Goal: Transaction & Acquisition: Purchase product/service

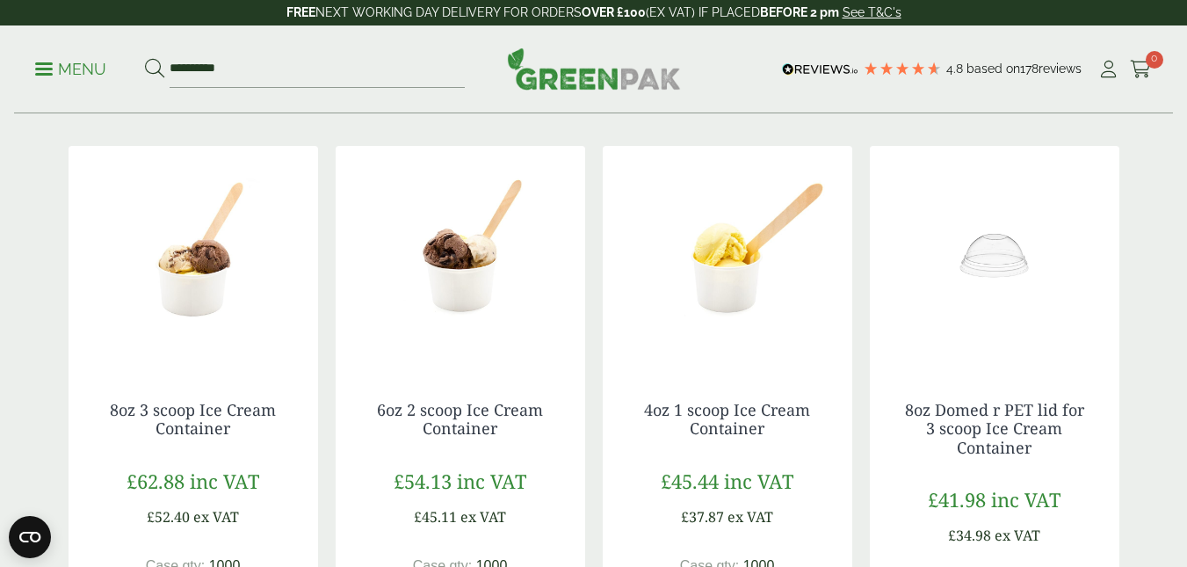
click at [46, 63] on p "Menu" at bounding box center [70, 69] width 71 height 21
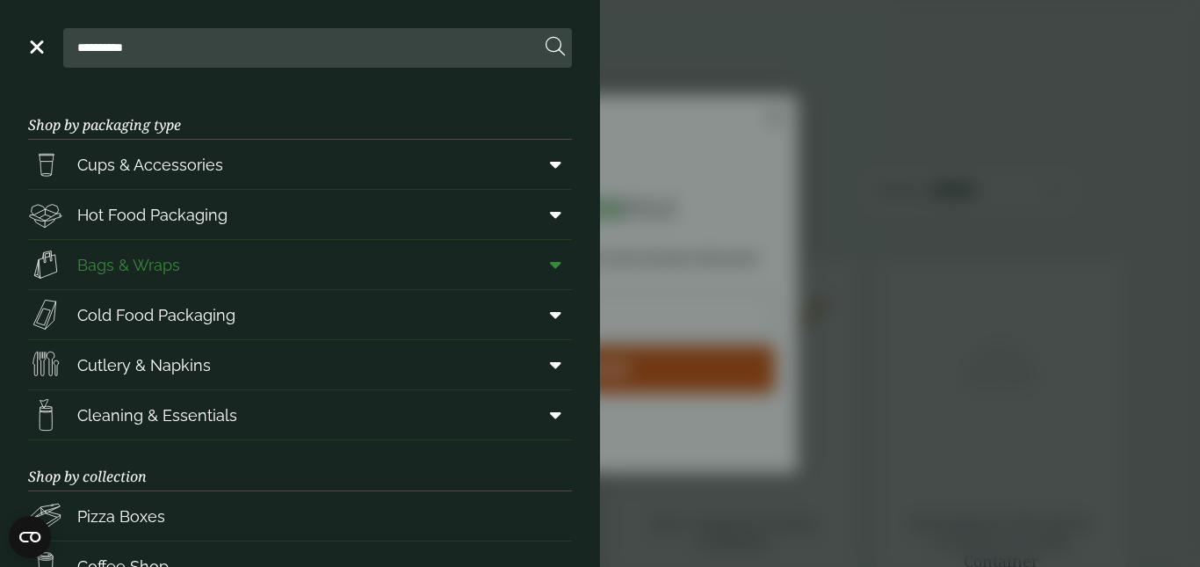
click at [445, 263] on link "Bags & Wraps" at bounding box center [300, 264] width 544 height 49
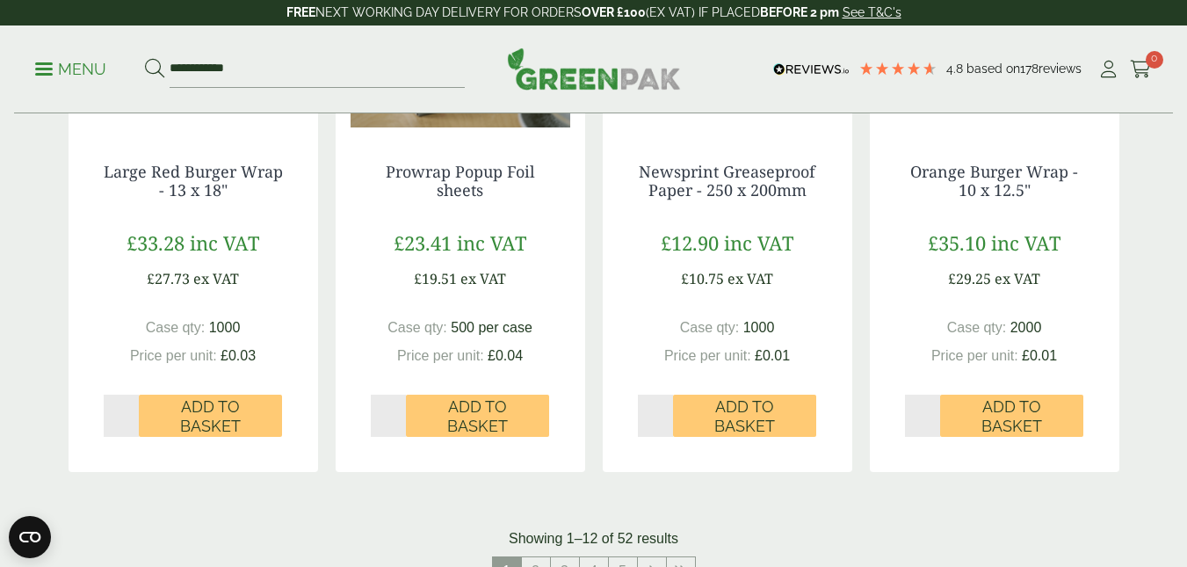
scroll to position [1669, 0]
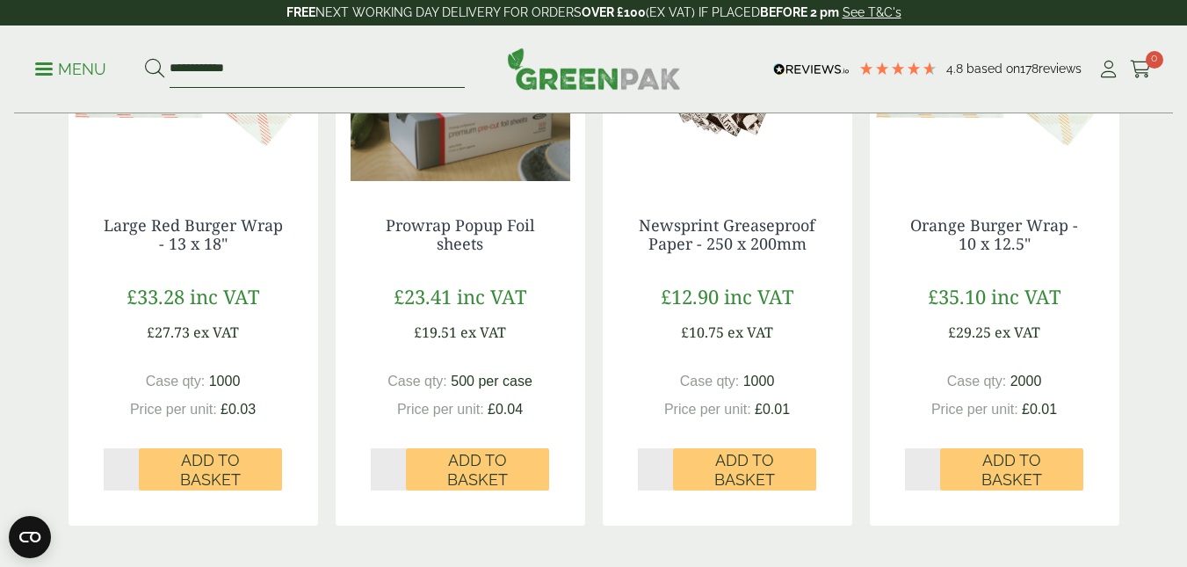
click at [196, 81] on input "**********" at bounding box center [317, 69] width 295 height 37
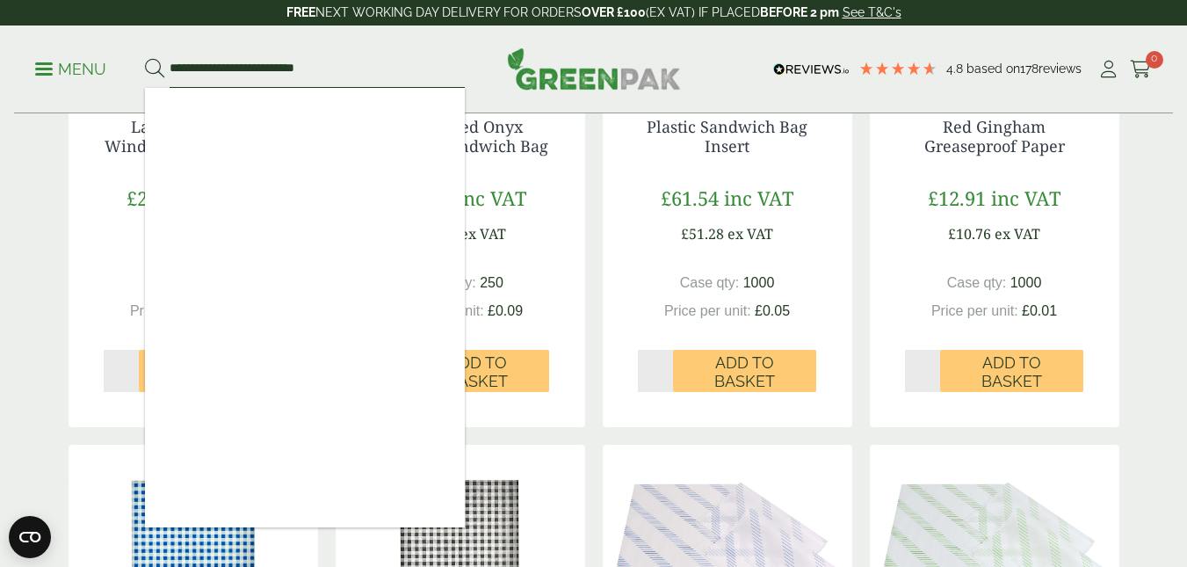
scroll to position [439, 0]
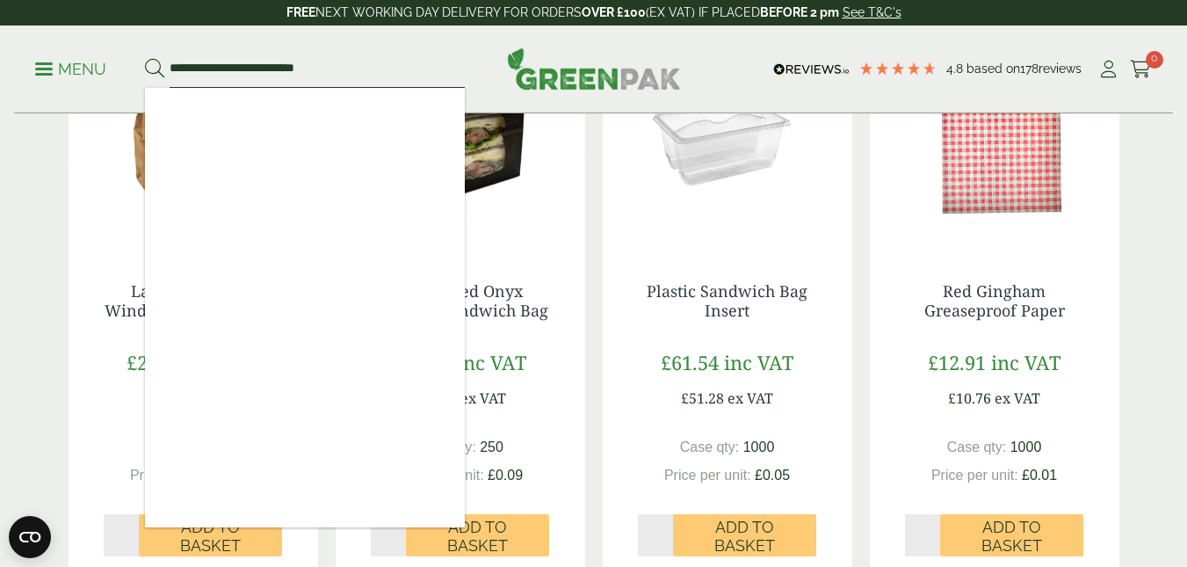
click at [369, 69] on input "**********" at bounding box center [317, 69] width 295 height 37
type input "*"
type input "**********"
click at [150, 70] on icon at bounding box center [154, 68] width 19 height 19
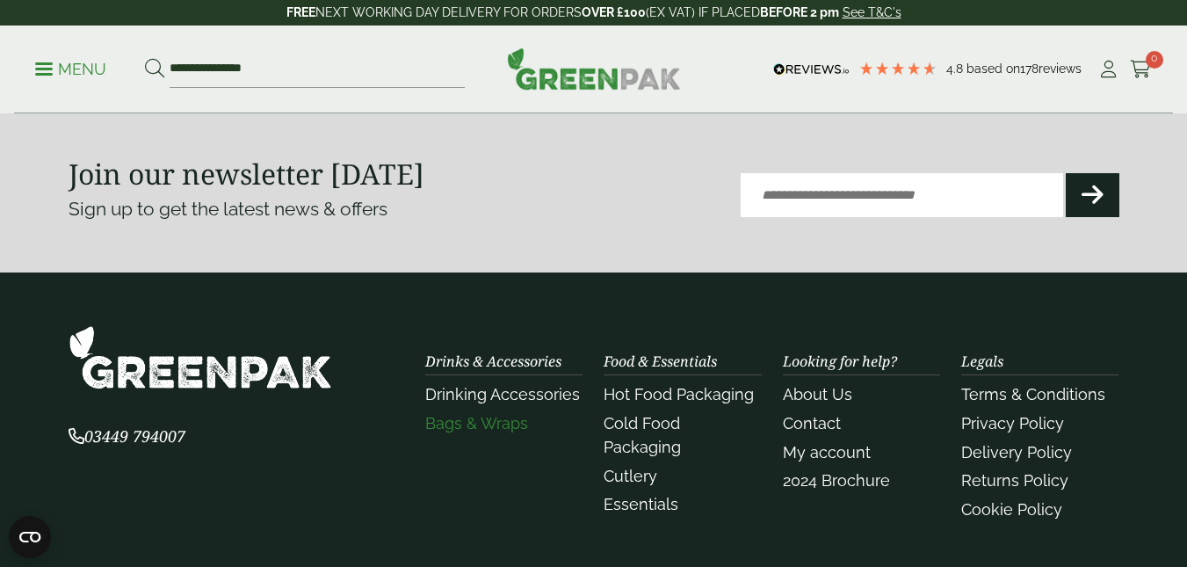
click at [453, 422] on link "Bags & Wraps" at bounding box center [476, 423] width 103 height 18
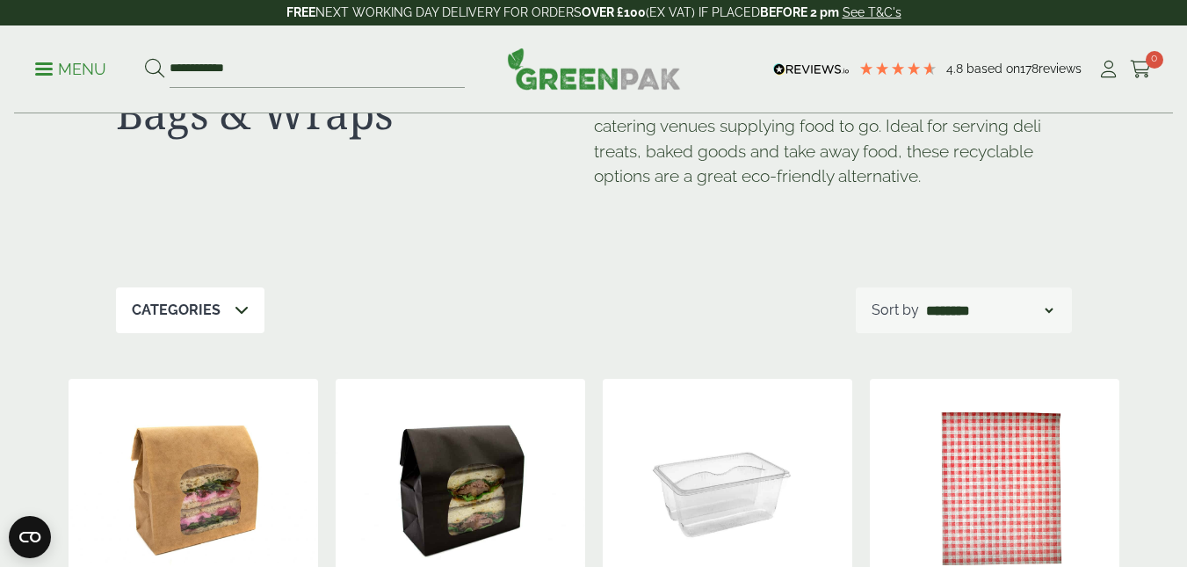
click at [239, 311] on icon at bounding box center [242, 309] width 14 height 14
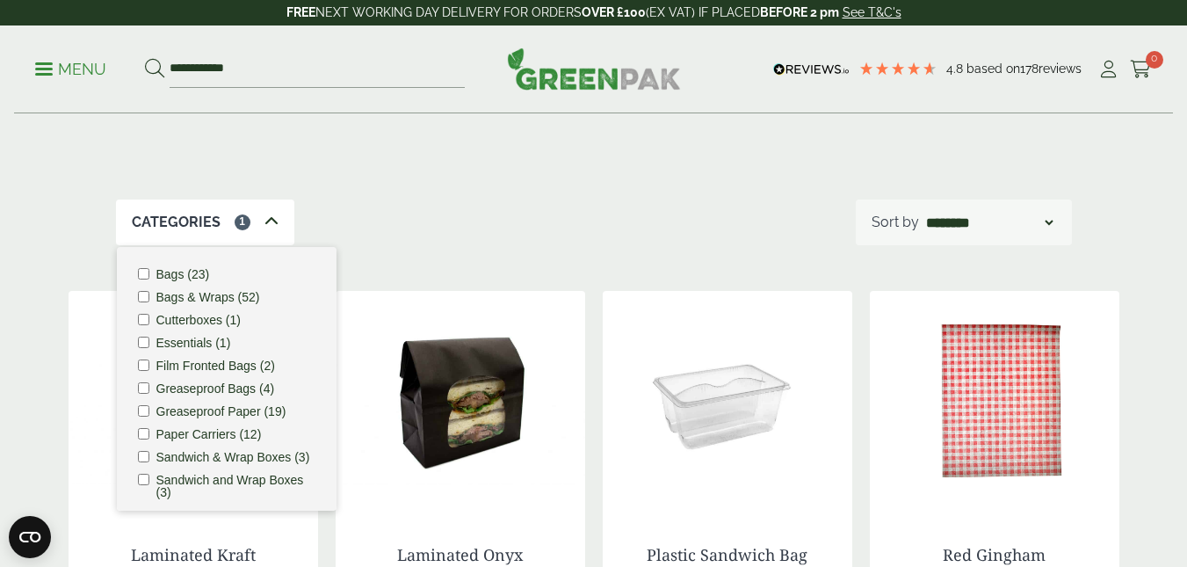
click at [264, 219] on span at bounding box center [271, 222] width 14 height 21
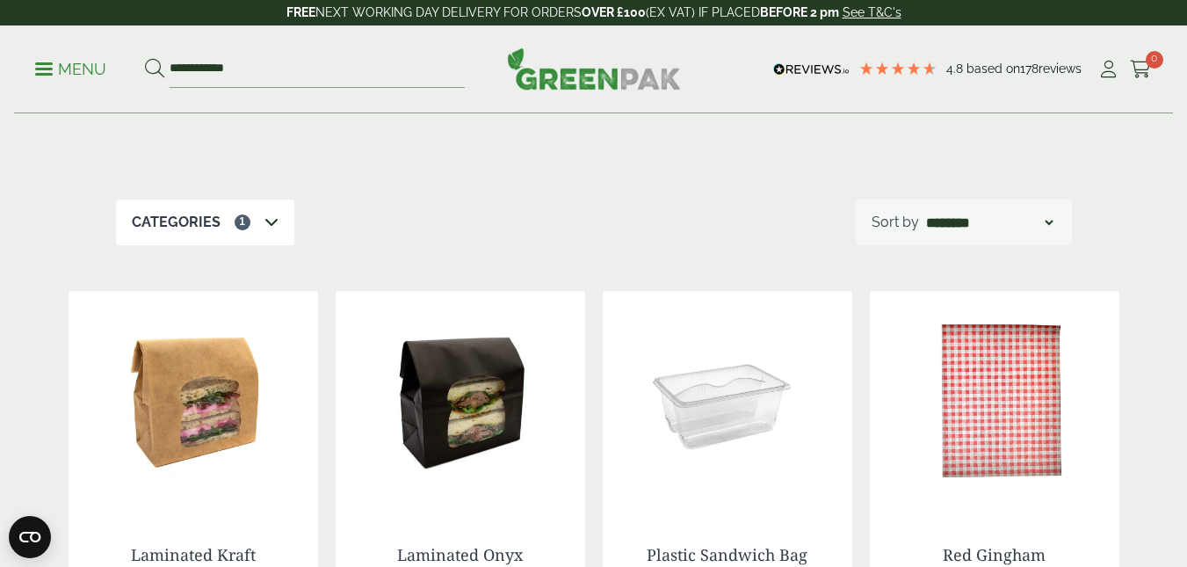
click at [358, 235] on div "Categories 1 Bags (23) Bags & Wraps (52) Cutterboxes (1) Essentials (1) Film Fr…" at bounding box center [594, 222] width 956 height 46
click at [47, 69] on span at bounding box center [44, 69] width 18 height 3
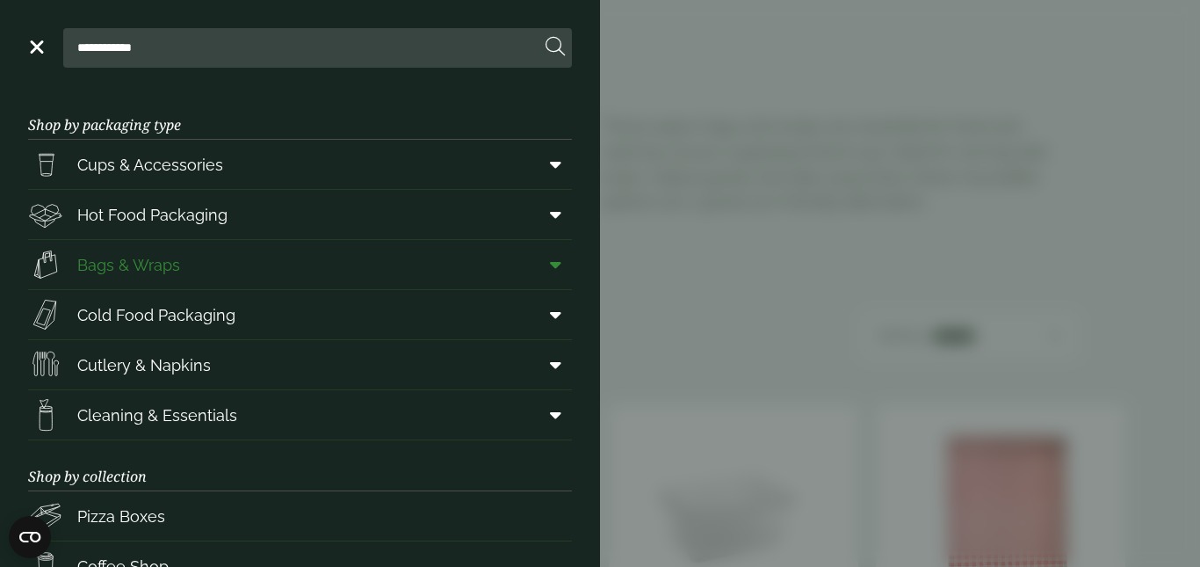
click at [533, 263] on span at bounding box center [552, 264] width 40 height 33
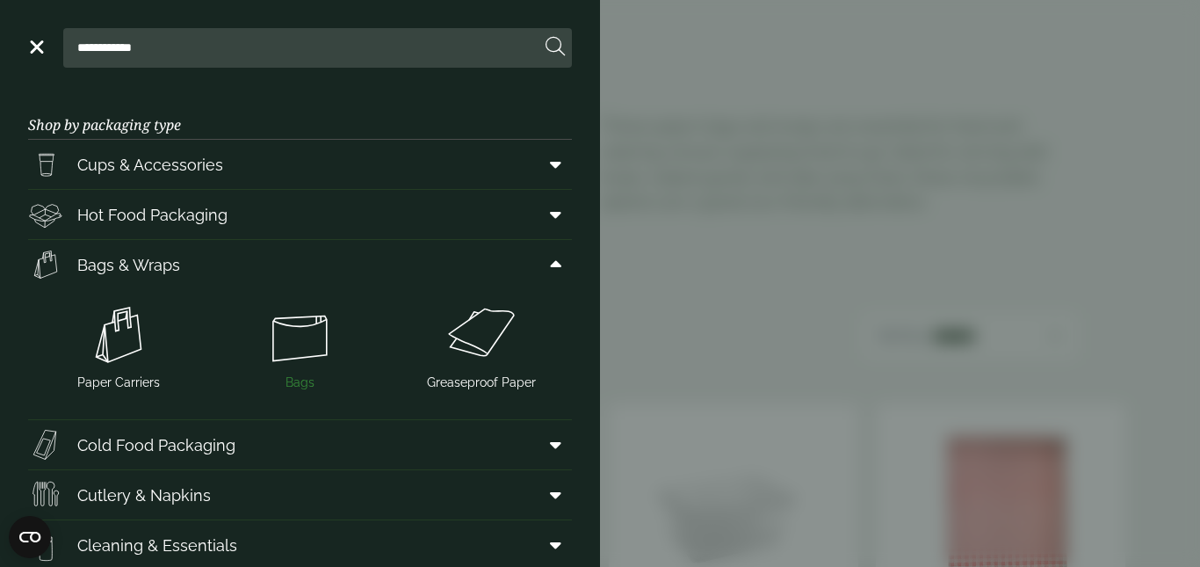
click at [285, 384] on span "Bags" at bounding box center [299, 382] width 29 height 18
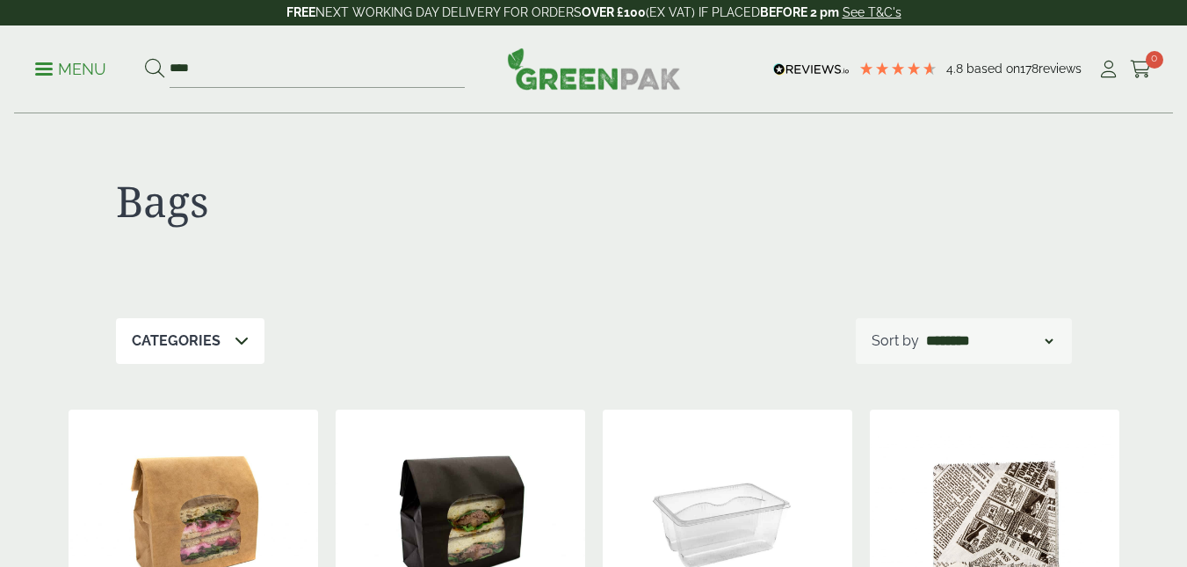
click at [239, 336] on icon at bounding box center [242, 340] width 14 height 14
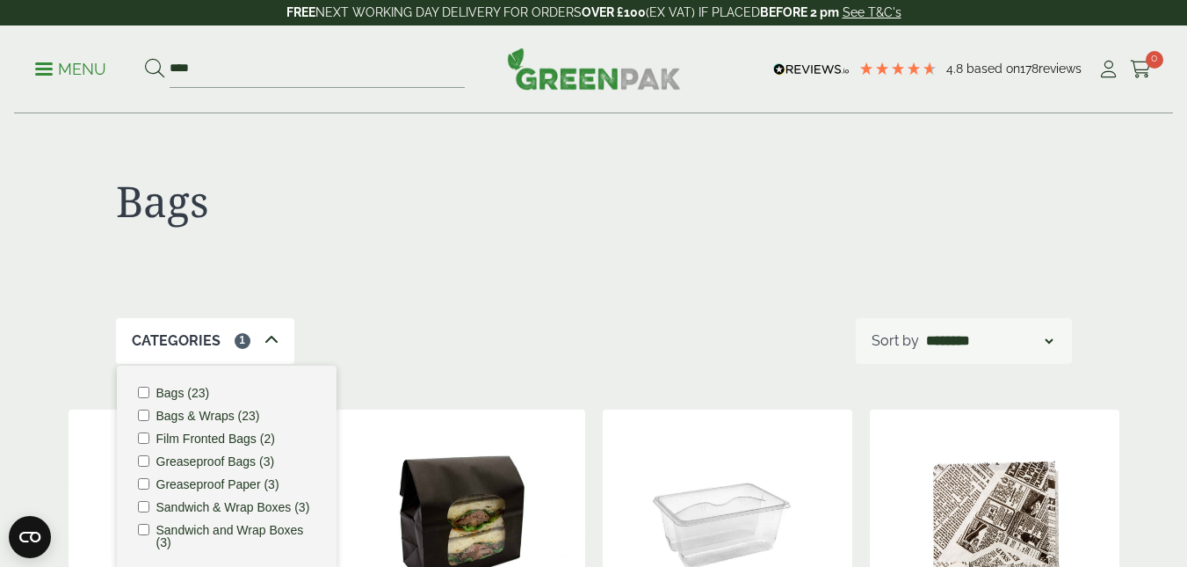
click at [270, 339] on icon at bounding box center [271, 340] width 14 height 14
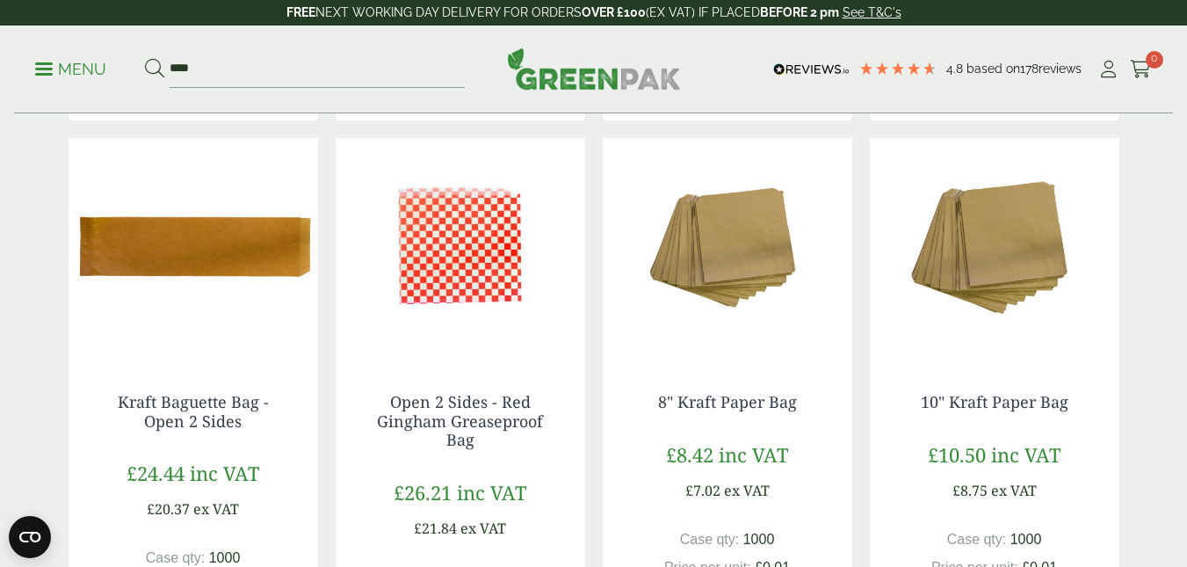
scroll to position [1405, 0]
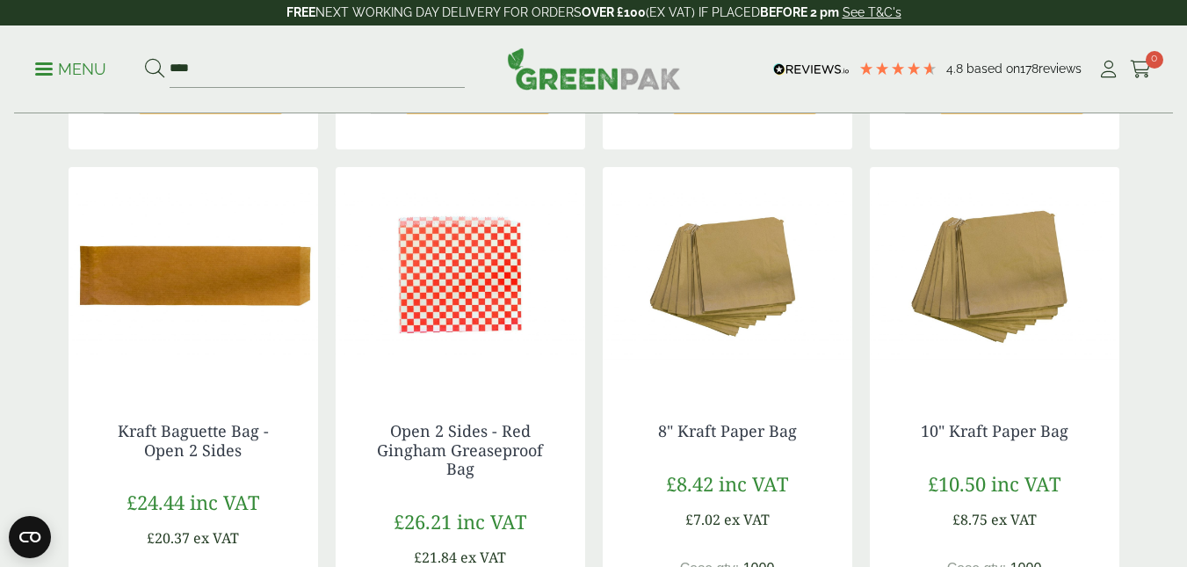
click at [1017, 306] on img at bounding box center [994, 277] width 249 height 220
